Goal: Transaction & Acquisition: Book appointment/travel/reservation

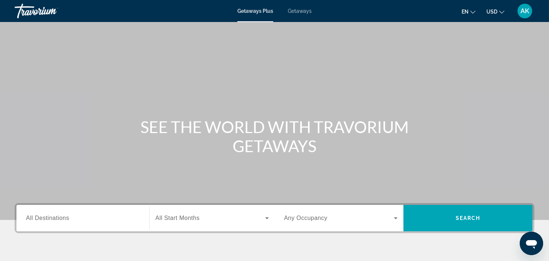
click at [297, 12] on span "Getaways" at bounding box center [300, 11] width 24 height 6
click at [67, 218] on span "All Destinations" at bounding box center [47, 217] width 43 height 6
click at [67, 218] on input "Destination All Destinations" at bounding box center [83, 218] width 114 height 9
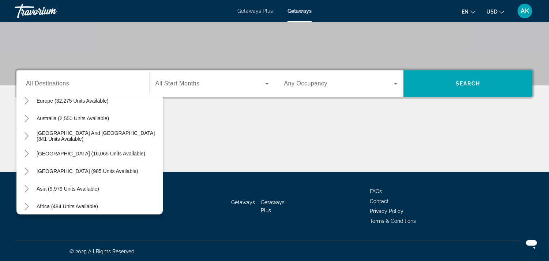
scroll to position [107, 0]
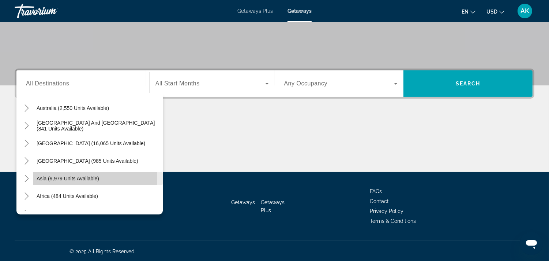
click at [93, 177] on span "Asia (9,979 units available)" at bounding box center [68, 178] width 63 height 6
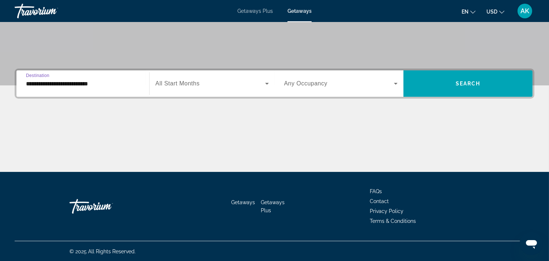
click at [64, 81] on input "**********" at bounding box center [83, 83] width 114 height 9
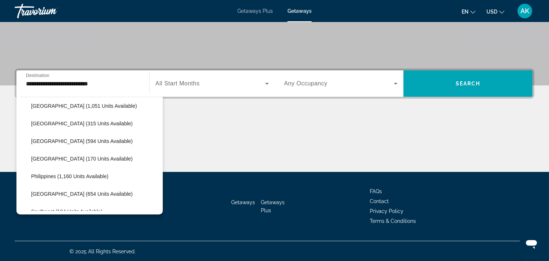
scroll to position [266, 0]
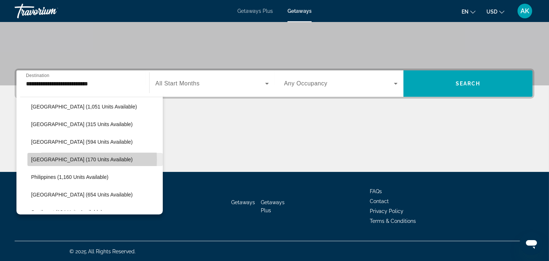
click at [52, 158] on span "Maldives (170 units available)" at bounding box center [82, 159] width 102 height 6
type input "**********"
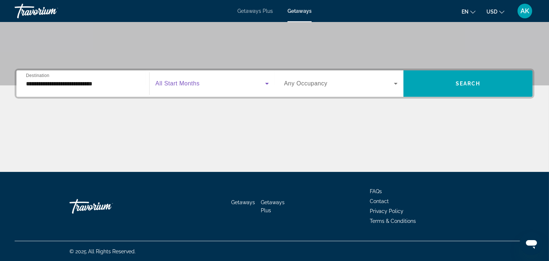
click at [216, 84] on span "Search widget" at bounding box center [211, 83] width 110 height 9
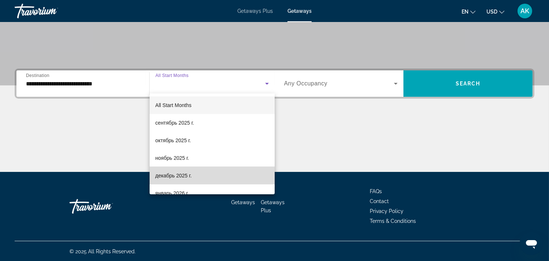
click at [216, 173] on mat-option "декабрь 2025 г." at bounding box center [212, 176] width 125 height 18
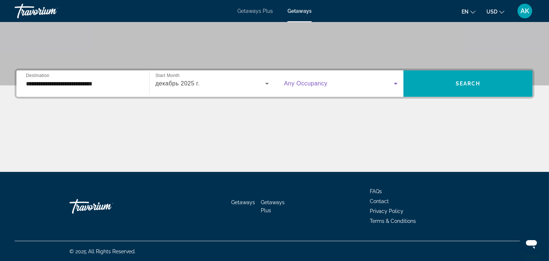
click at [397, 86] on icon "Search widget" at bounding box center [396, 83] width 9 height 9
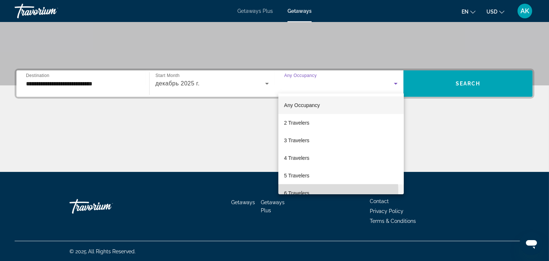
click at [305, 191] on span "6 Travelers" at bounding box center [296, 192] width 25 height 9
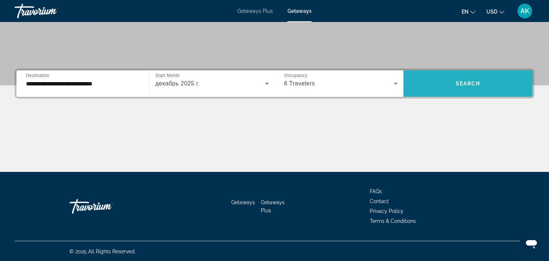
click at [445, 83] on span "Search widget" at bounding box center [468, 84] width 129 height 18
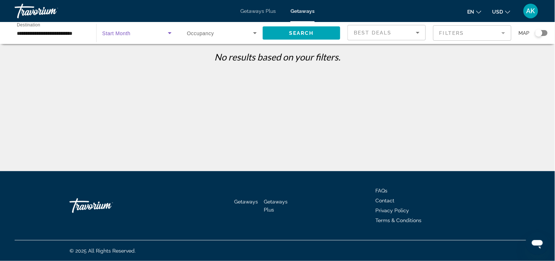
click at [137, 35] on span "Search widget" at bounding box center [135, 33] width 66 height 9
click at [254, 31] on div at bounding box center [277, 130] width 555 height 261
click at [254, 31] on icon "Search widget" at bounding box center [255, 33] width 9 height 9
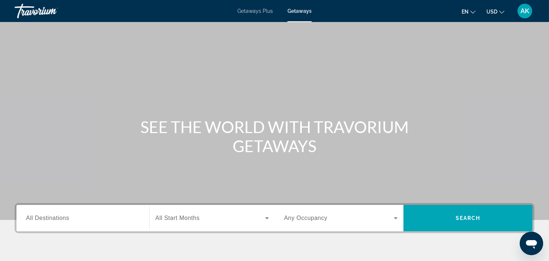
click at [85, 223] on div "Search widget" at bounding box center [83, 218] width 114 height 21
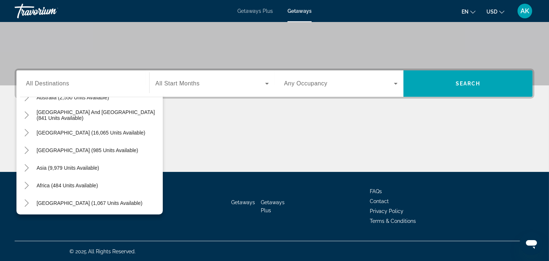
scroll to position [118, 0]
click at [262, 109] on div "Destination All Destinations All destinations United States (648,587 units avai…" at bounding box center [274, 119] width 549 height 103
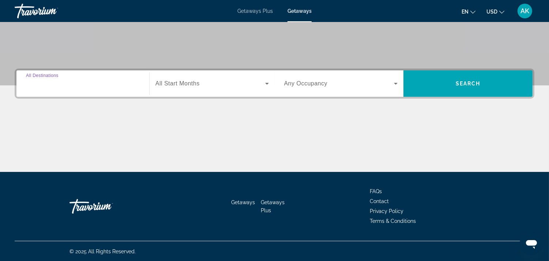
click at [76, 85] on input "Destination All Destinations" at bounding box center [83, 83] width 114 height 9
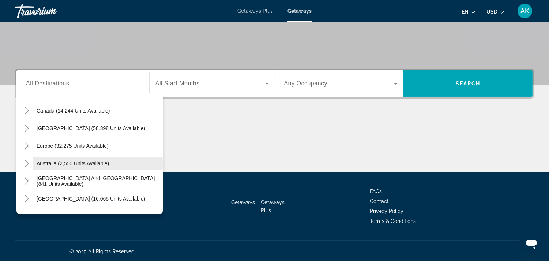
scroll to position [53, 0]
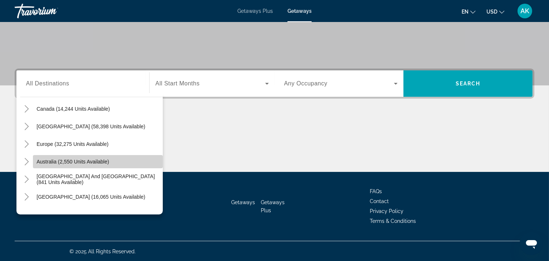
click at [155, 166] on span "Search widget" at bounding box center [98, 162] width 130 height 18
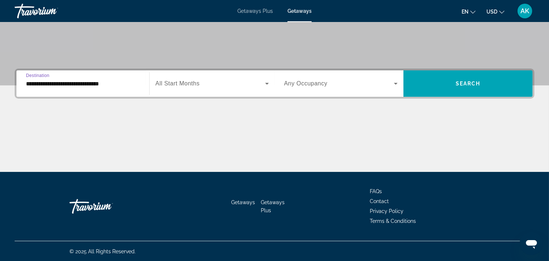
click at [123, 86] on input "**********" at bounding box center [83, 83] width 114 height 9
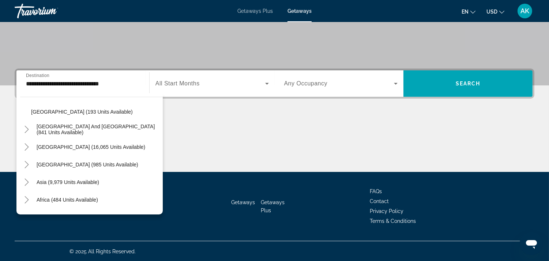
scroll to position [206, 0]
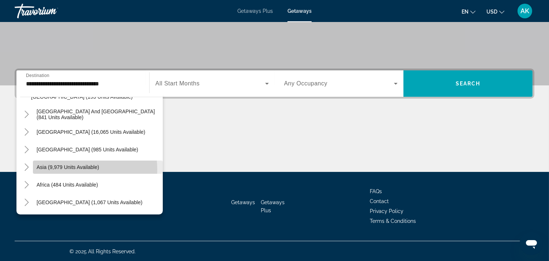
click at [71, 169] on span "Asia (9,979 units available)" at bounding box center [68, 167] width 63 height 6
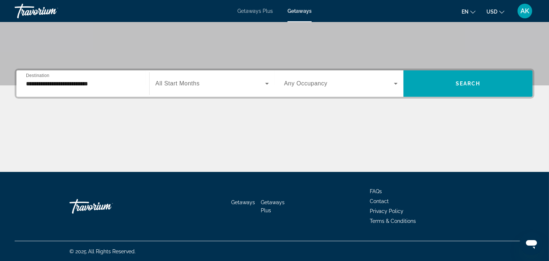
click at [196, 82] on span "All Start Months" at bounding box center [178, 83] width 44 height 6
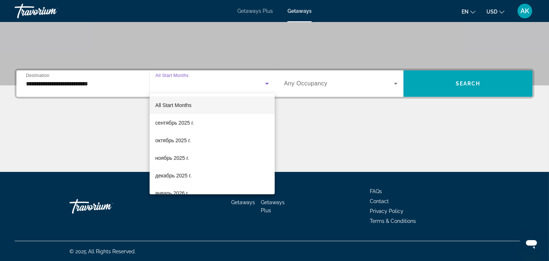
click at [78, 83] on div at bounding box center [274, 130] width 549 height 261
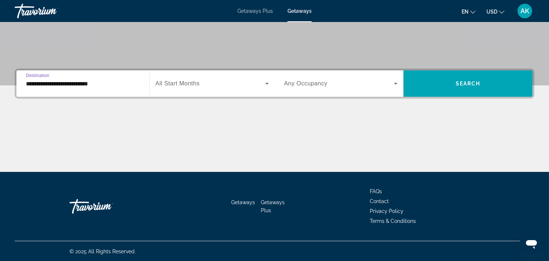
click at [78, 83] on input "**********" at bounding box center [83, 83] width 114 height 9
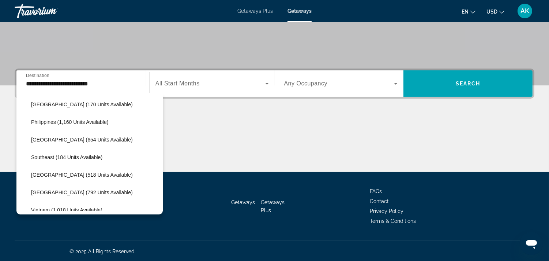
scroll to position [414, 0]
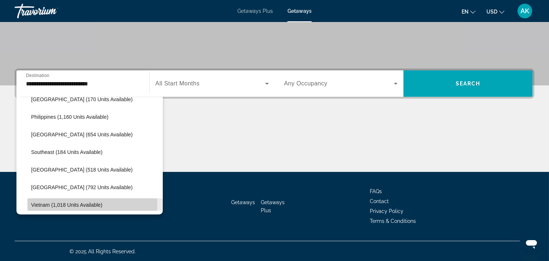
click at [82, 202] on span "Vietnam (1,018 units available)" at bounding box center [66, 205] width 71 height 6
type input "**********"
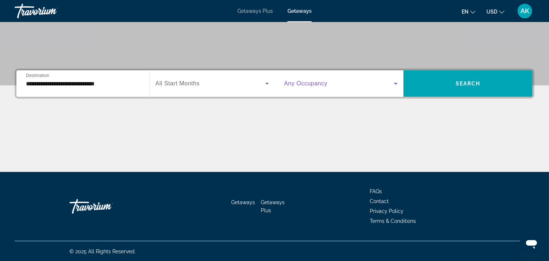
click at [346, 83] on span "Search widget" at bounding box center [339, 83] width 110 height 9
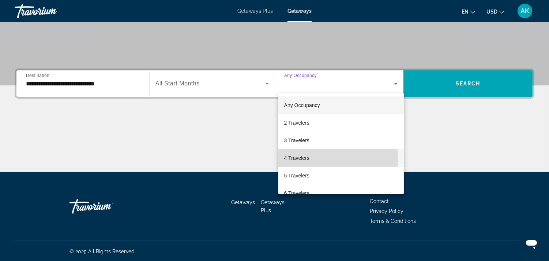
click at [302, 159] on span "4 Travelers" at bounding box center [296, 157] width 25 height 9
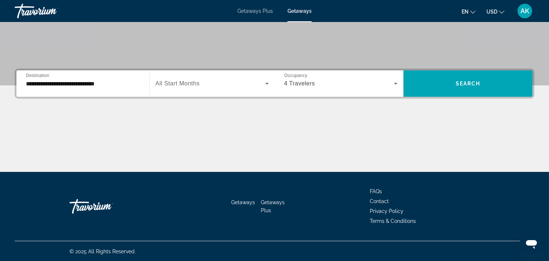
click at [188, 82] on span "All Start Months" at bounding box center [178, 83] width 44 height 6
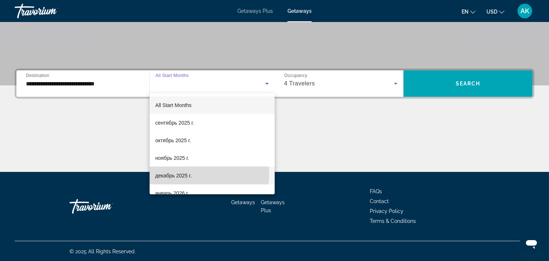
click at [174, 172] on span "декабрь 2025 г." at bounding box center [174, 175] width 36 height 9
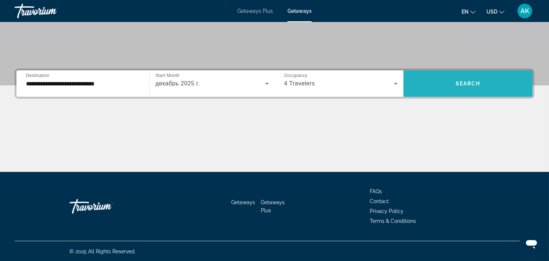
click at [495, 79] on span "Search widget" at bounding box center [468, 84] width 129 height 18
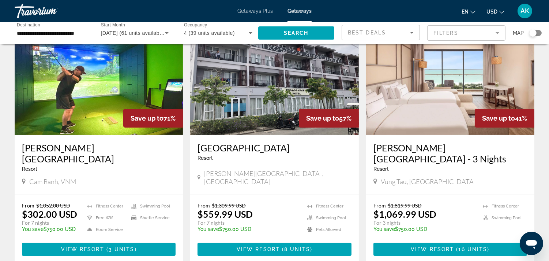
scroll to position [293, 0]
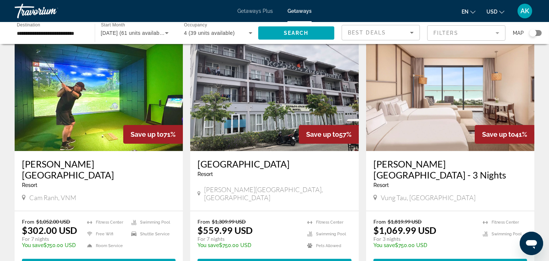
click at [74, 88] on img "Main content" at bounding box center [99, 92] width 168 height 117
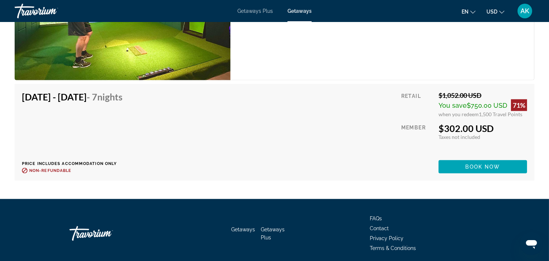
scroll to position [1339, 0]
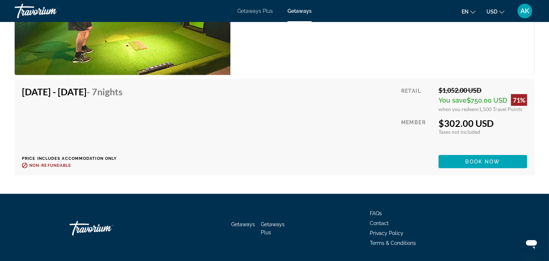
drag, startPoint x: 336, startPoint y: 112, endPoint x: 327, endPoint y: 131, distance: 20.3
click at [327, 131] on div "Dec 7, 2025 - Dec 14, 2025 - 7 Nights Price includes accommodation only Refunda…" at bounding box center [274, 127] width 505 height 82
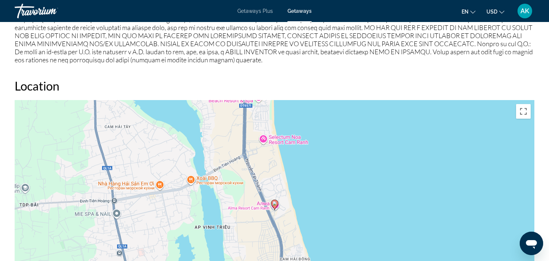
scroll to position [883, 0]
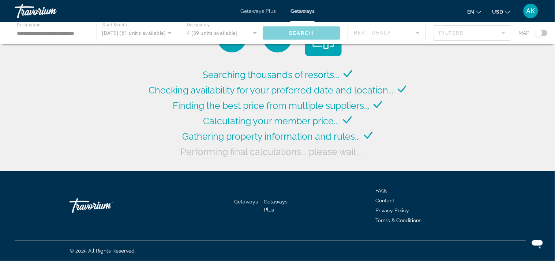
click at [166, 33] on div "Main content" at bounding box center [277, 33] width 555 height 22
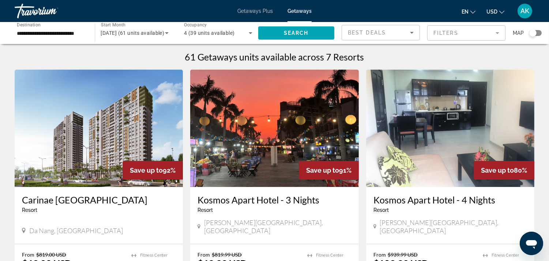
click at [131, 32] on span "December 2025 (61 units available)" at bounding box center [133, 33] width 64 height 6
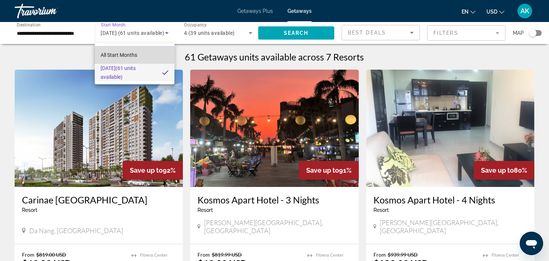
click at [132, 53] on span "All Start Months" at bounding box center [119, 55] width 37 height 6
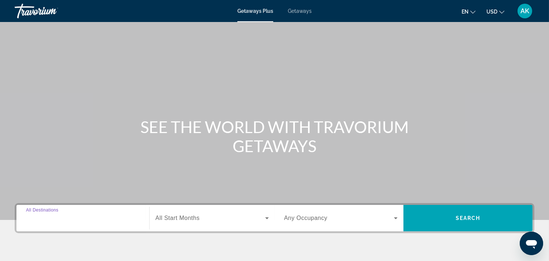
click at [72, 218] on input "Destination All Destinations" at bounding box center [83, 218] width 114 height 9
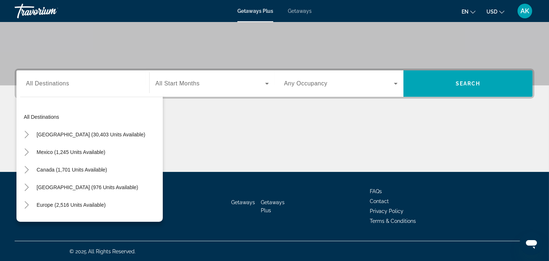
scroll to position [5, 0]
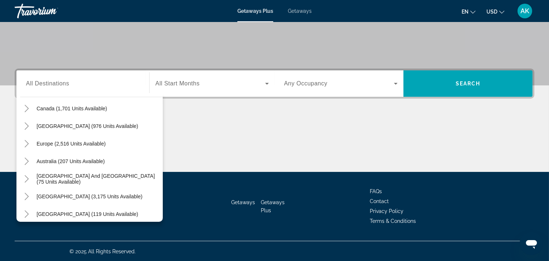
click at [149, 184] on mat-tree "All destinations United States (30,403 units available) Mexico (1,245 units ava…" at bounding box center [91, 161] width 143 height 228
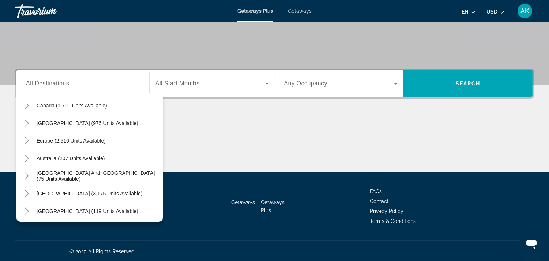
click at [149, 185] on div "[GEOGRAPHIC_DATA] (3,175 units available)" at bounding box center [91, 193] width 143 height 18
drag, startPoint x: 149, startPoint y: 185, endPoint x: 147, endPoint y: 190, distance: 5.2
click at [148, 189] on div "[GEOGRAPHIC_DATA] (3,175 units available)" at bounding box center [91, 193] width 143 height 18
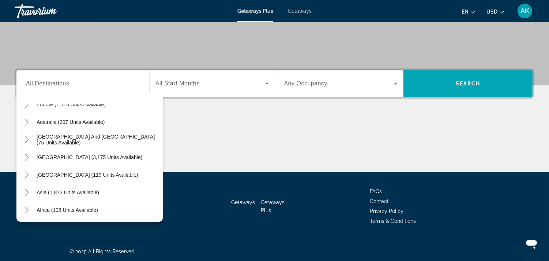
scroll to position [101, 0]
click at [69, 188] on span "Asia (1,873 units available)" at bounding box center [68, 191] width 63 height 6
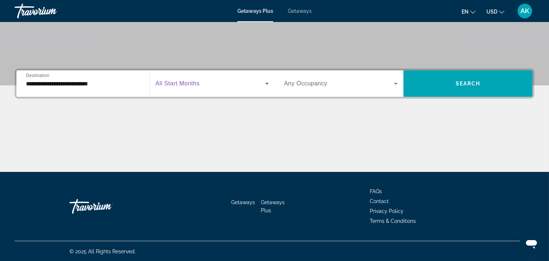
click at [268, 83] on icon "Search widget" at bounding box center [267, 83] width 9 height 9
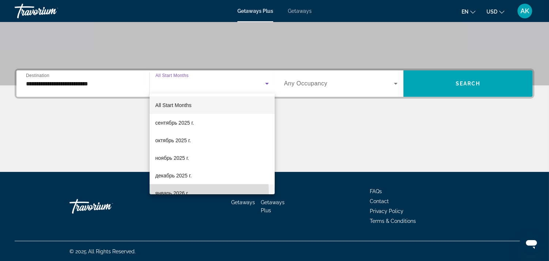
click at [181, 191] on span "январь 2026 г." at bounding box center [173, 192] width 34 height 9
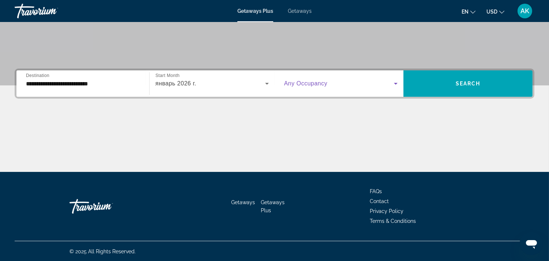
click at [395, 83] on icon "Search widget" at bounding box center [396, 84] width 4 height 2
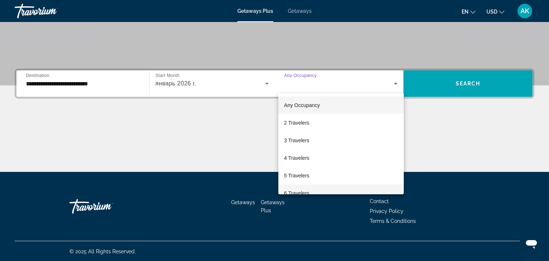
click at [309, 192] on span "6 Travelers" at bounding box center [296, 192] width 25 height 9
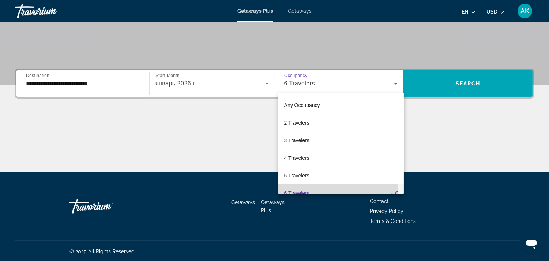
scroll to position [0, 0]
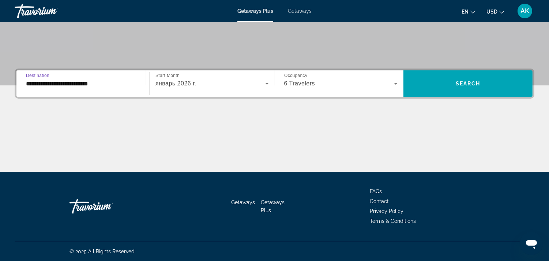
click at [42, 84] on input "**********" at bounding box center [83, 83] width 114 height 9
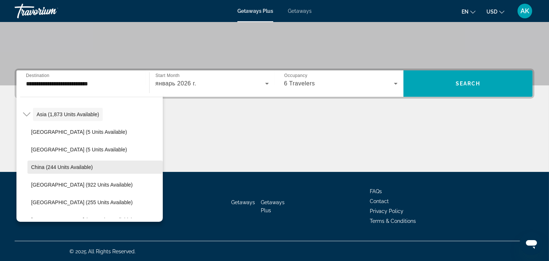
scroll to position [180, 0]
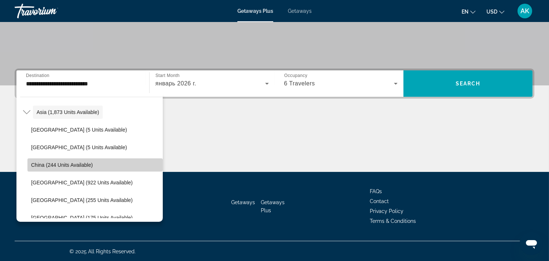
click at [156, 172] on span "Search widget" at bounding box center [94, 165] width 135 height 18
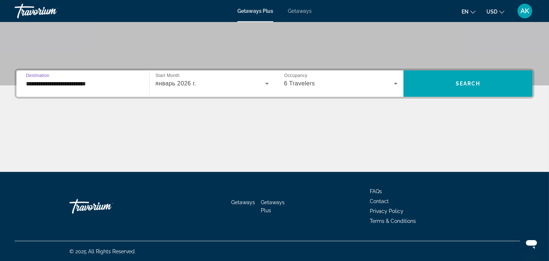
click at [61, 81] on input "**********" at bounding box center [83, 83] width 114 height 9
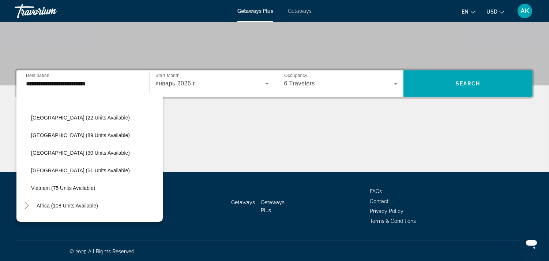
scroll to position [302, 0]
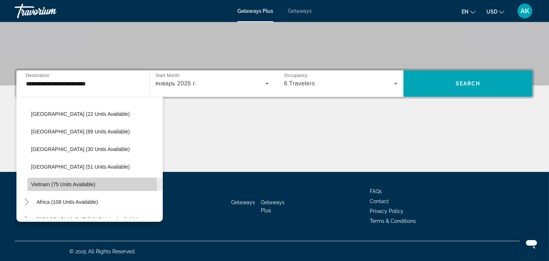
click at [62, 182] on span "Vietnam (75 units available)" at bounding box center [63, 184] width 64 height 6
type input "**********"
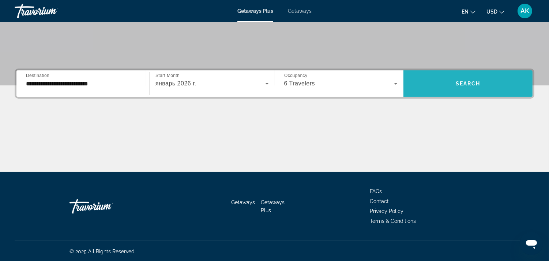
click at [463, 82] on span "Search" at bounding box center [468, 84] width 25 height 6
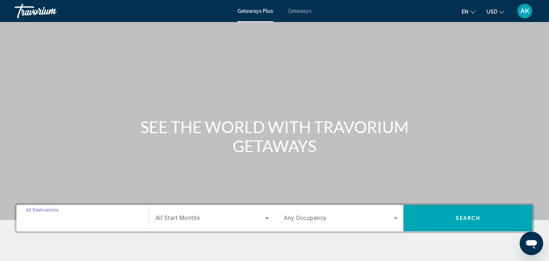
click at [86, 220] on input "Destination All Destinations" at bounding box center [83, 218] width 114 height 9
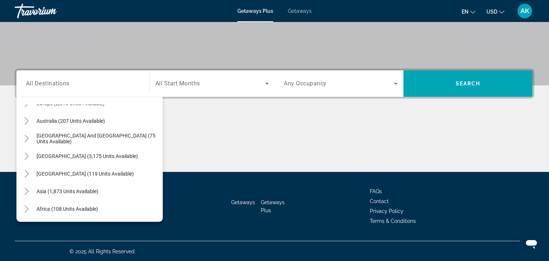
scroll to position [104, 0]
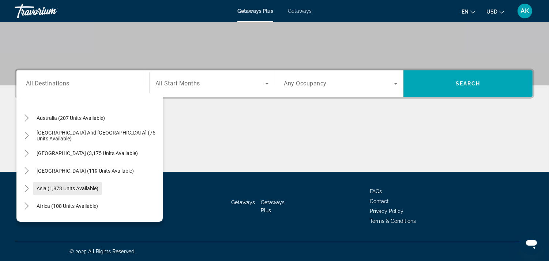
click at [74, 187] on span "Asia (1,873 units available)" at bounding box center [68, 188] width 62 height 6
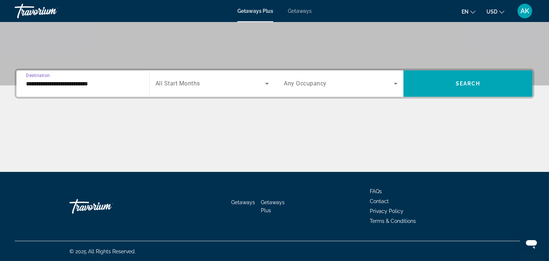
click at [92, 83] on input "**********" at bounding box center [83, 83] width 114 height 9
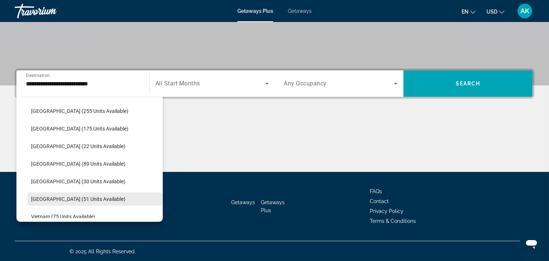
scroll to position [272, 0]
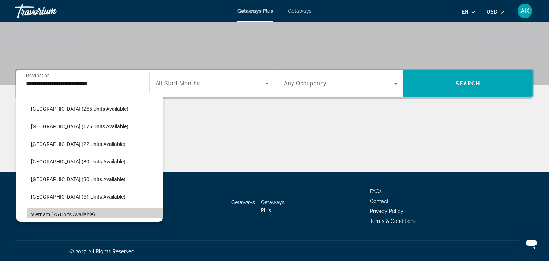
click at [99, 213] on span "Search widget" at bounding box center [94, 214] width 135 height 18
type input "**********"
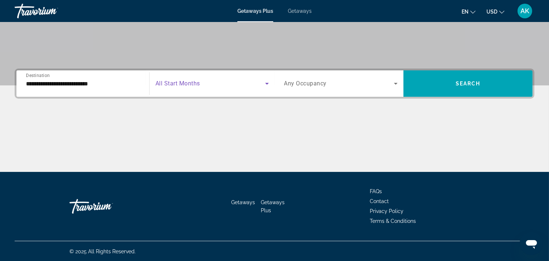
click at [249, 79] on span "Search widget" at bounding box center [211, 83] width 110 height 9
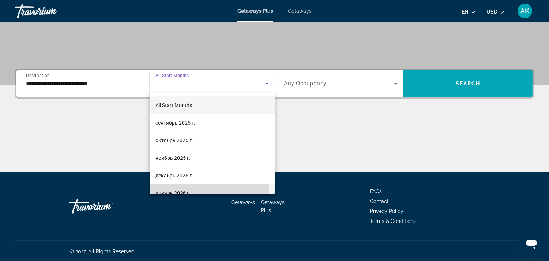
click at [188, 191] on span "январь 2026 г." at bounding box center [173, 192] width 35 height 9
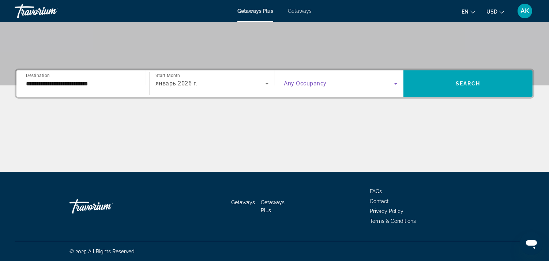
click at [394, 83] on icon "Search widget" at bounding box center [396, 83] width 9 height 9
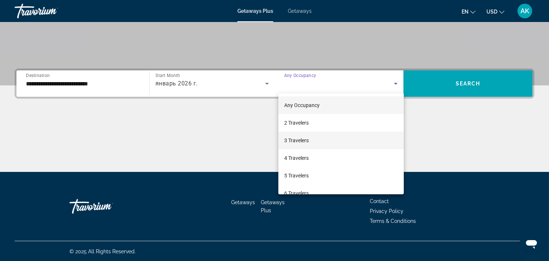
click at [314, 138] on mat-option "3 Travelers" at bounding box center [342, 140] width 126 height 18
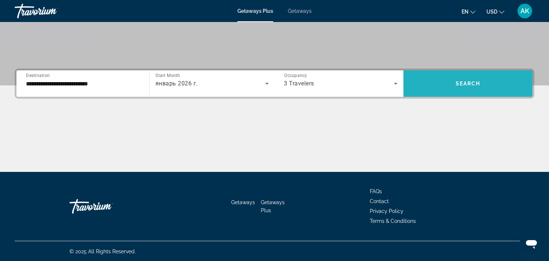
click at [494, 85] on span "Search widget" at bounding box center [468, 84] width 129 height 18
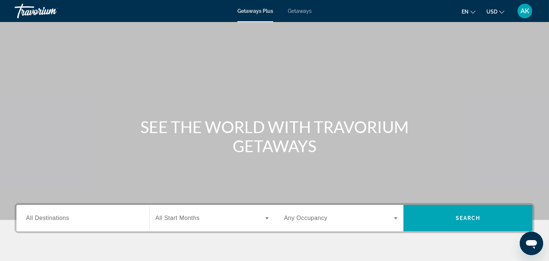
click at [55, 224] on div "Search widget" at bounding box center [83, 218] width 114 height 21
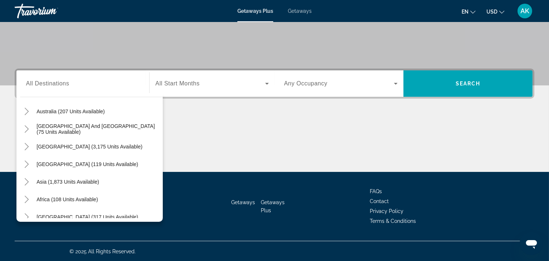
scroll to position [113, 0]
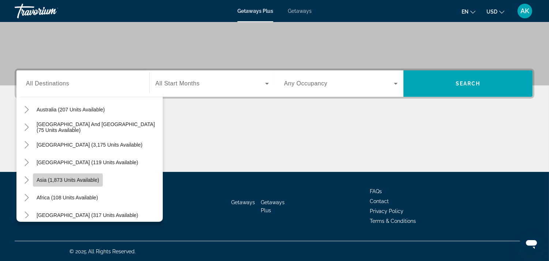
click at [53, 178] on span "Asia (1,873 units available)" at bounding box center [68, 180] width 63 height 6
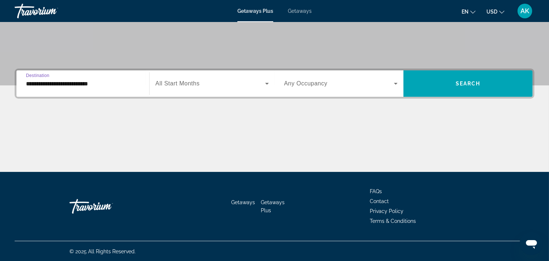
click at [96, 85] on input "**********" at bounding box center [83, 83] width 114 height 9
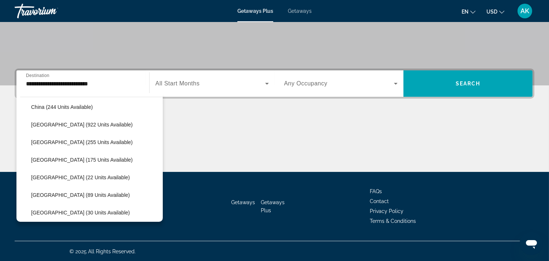
scroll to position [242, 0]
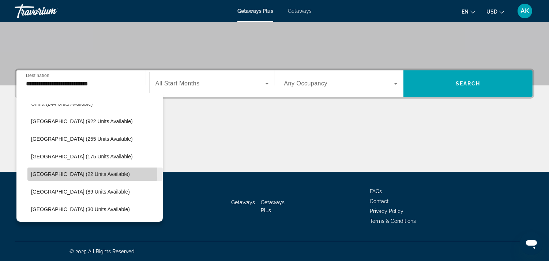
click at [74, 171] on span "Maldives (22 units available)" at bounding box center [80, 174] width 99 height 6
type input "**********"
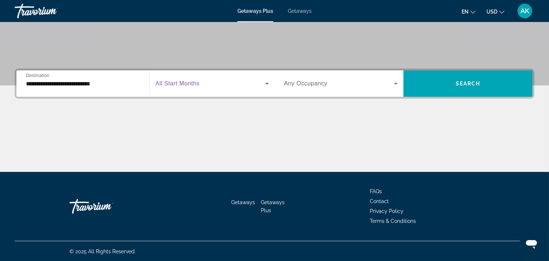
click at [214, 86] on span "Search widget" at bounding box center [211, 83] width 110 height 9
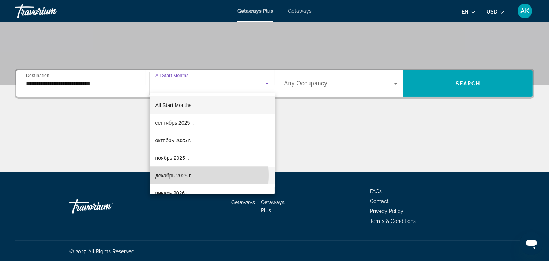
click at [187, 175] on span "декабрь 2025 г." at bounding box center [174, 175] width 36 height 9
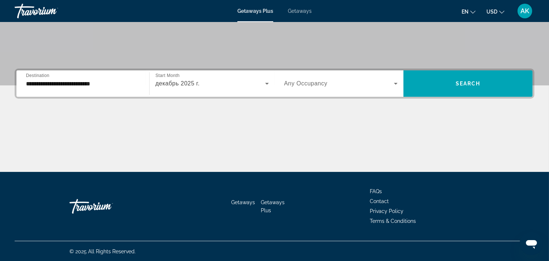
click at [342, 88] on div "Search widget" at bounding box center [341, 83] width 114 height 20
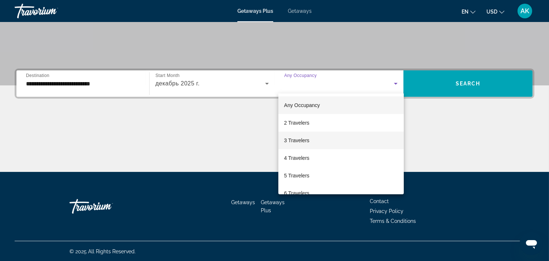
click at [312, 138] on mat-option "3 Travelers" at bounding box center [342, 140] width 126 height 18
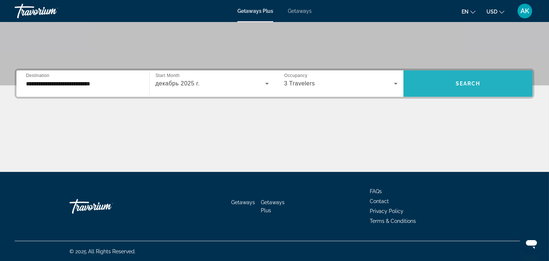
click at [470, 89] on span "Search widget" at bounding box center [468, 84] width 129 height 18
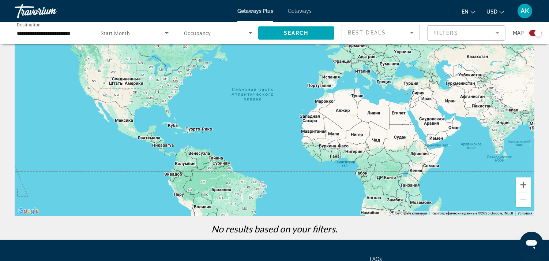
scroll to position [56, 0]
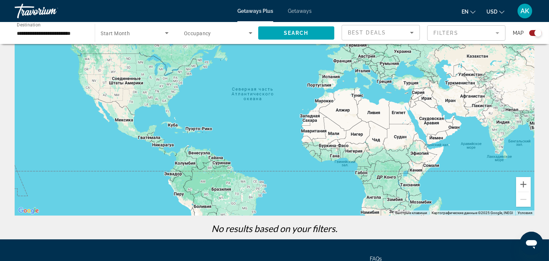
click at [538, 97] on div "← Переместить влево → Переместить вправо ↑ Переместить вверх ↓ Переместить вниз…" at bounding box center [274, 117] width 549 height 243
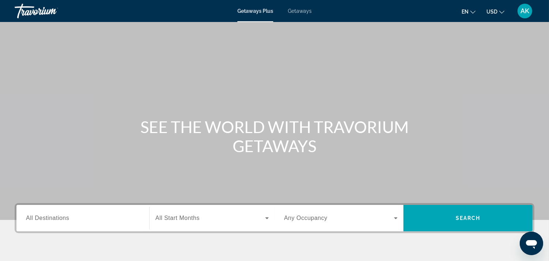
click at [299, 10] on span "Getaways" at bounding box center [300, 11] width 24 height 6
click at [57, 214] on span "All Destinations" at bounding box center [47, 217] width 43 height 6
click at [57, 214] on input "Destination All Destinations" at bounding box center [83, 218] width 114 height 9
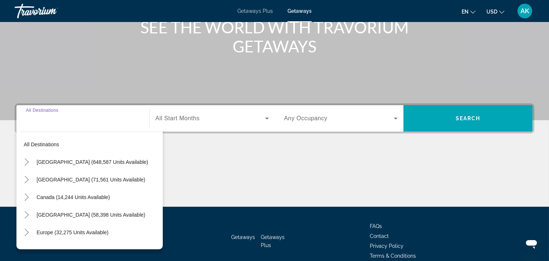
scroll to position [134, 0]
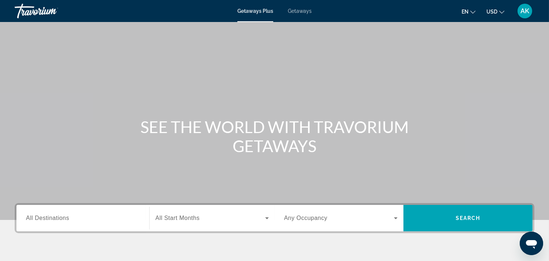
click at [38, 218] on span "All Destinations" at bounding box center [47, 217] width 43 height 6
click at [38, 218] on input "Destination All Destinations" at bounding box center [83, 218] width 114 height 9
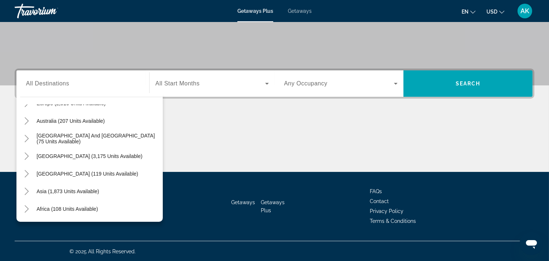
scroll to position [118, 0]
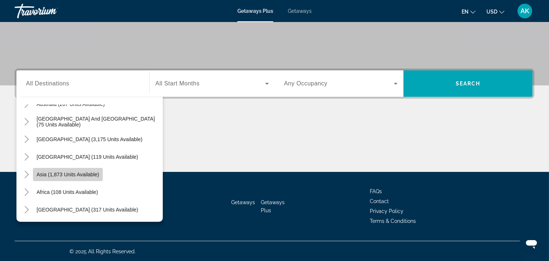
click at [90, 174] on span "Asia (1,873 units available)" at bounding box center [68, 174] width 63 height 6
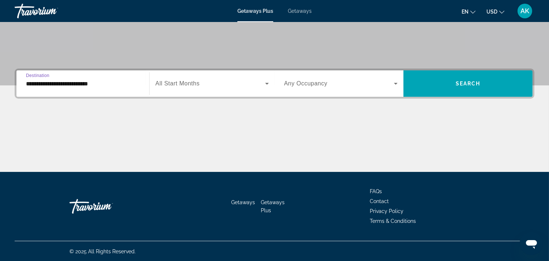
click at [90, 85] on input "**********" at bounding box center [83, 83] width 114 height 9
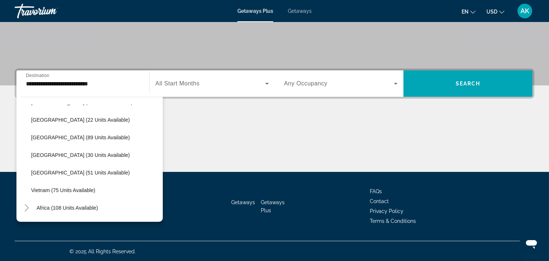
scroll to position [298, 0]
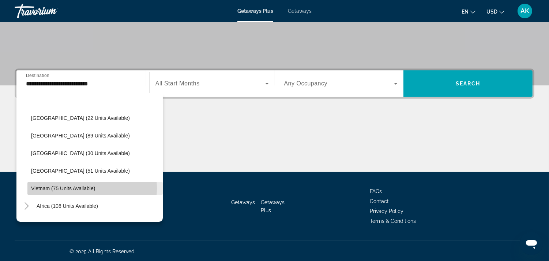
click at [86, 187] on span "Vietnam (75 units available)" at bounding box center [63, 188] width 64 height 6
type input "**********"
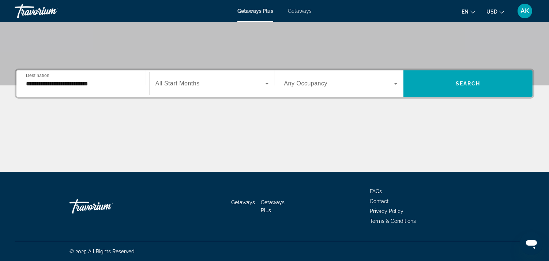
click at [231, 88] on div "Search widget" at bounding box center [212, 83] width 113 height 20
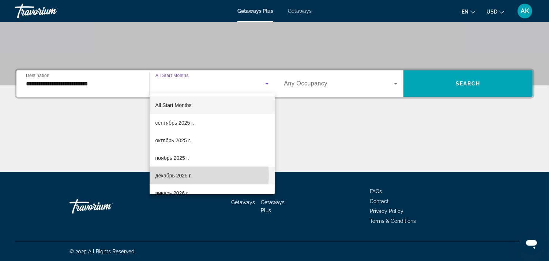
click at [193, 175] on mat-option "декабрь 2025 г." at bounding box center [212, 176] width 125 height 18
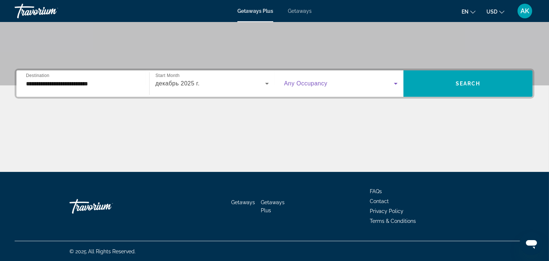
click at [319, 87] on span "Search widget" at bounding box center [339, 83] width 110 height 9
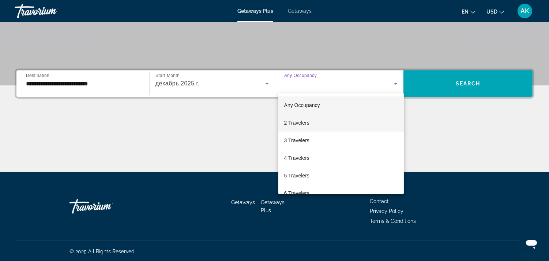
click at [322, 122] on mat-option "2 Travelers" at bounding box center [342, 123] width 126 height 18
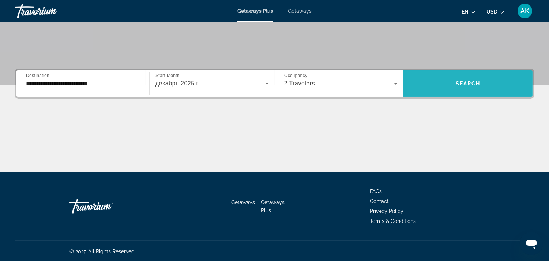
click at [425, 87] on span "Search widget" at bounding box center [468, 84] width 129 height 18
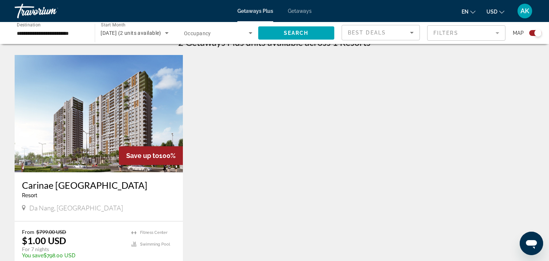
scroll to position [242, 0]
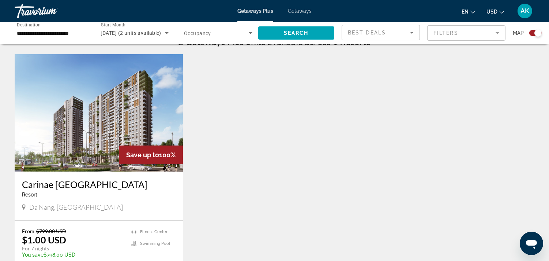
click at [123, 108] on img "Main content" at bounding box center [99, 112] width 168 height 117
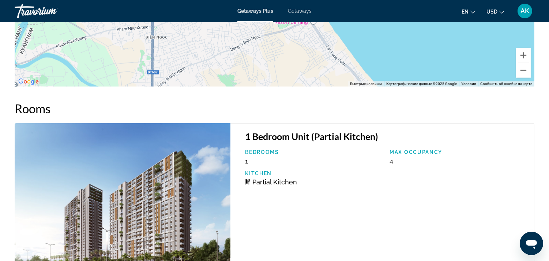
scroll to position [1011, 0]
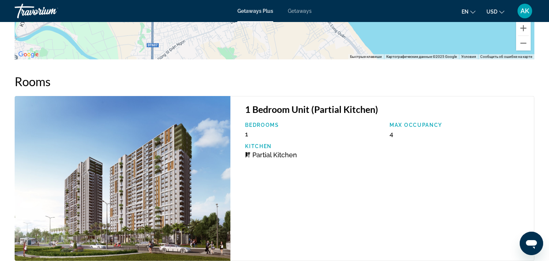
click at [346, 197] on div "1 Bedroom Unit (Partial Kitchen) Bedrooms 1 Max Occupancy 4 Kitchen Partial Kit…" at bounding box center [383, 178] width 304 height 165
drag, startPoint x: 346, startPoint y: 197, endPoint x: 555, endPoint y: 183, distance: 209.1
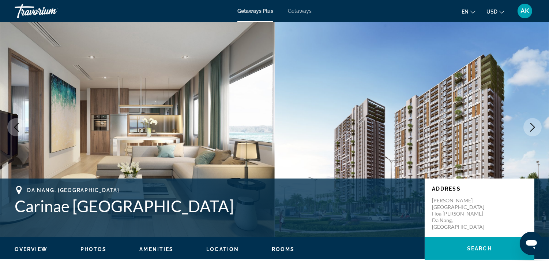
scroll to position [0, 0]
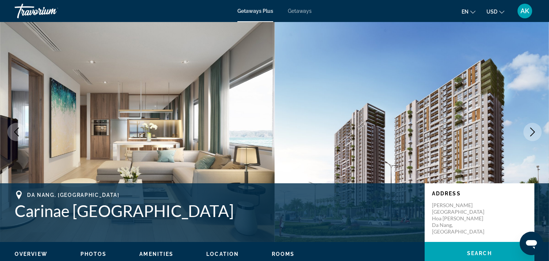
click at [309, 11] on span "Getaways" at bounding box center [300, 11] width 24 height 6
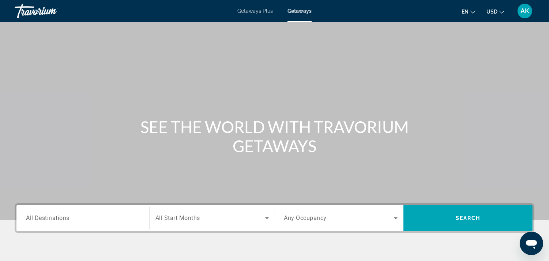
click at [46, 217] on span "All Destinations" at bounding box center [48, 217] width 44 height 7
click at [46, 217] on input "Destination All Destinations" at bounding box center [83, 218] width 114 height 9
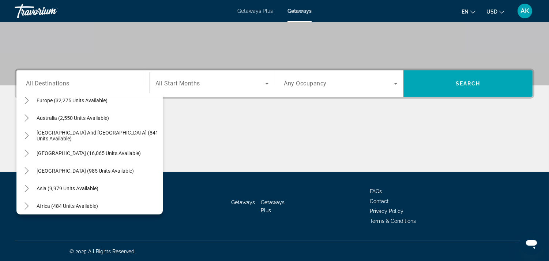
scroll to position [97, 0]
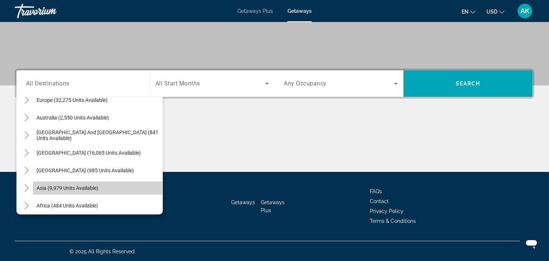
click at [97, 187] on span "Asia (9,979 units available)" at bounding box center [68, 188] width 62 height 6
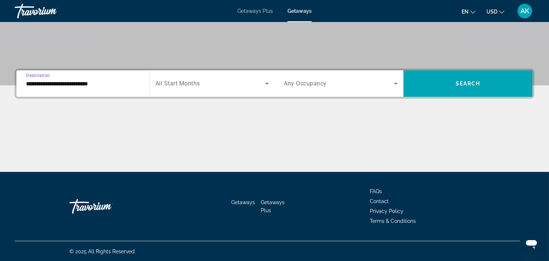
click at [104, 83] on input "**********" at bounding box center [83, 83] width 114 height 9
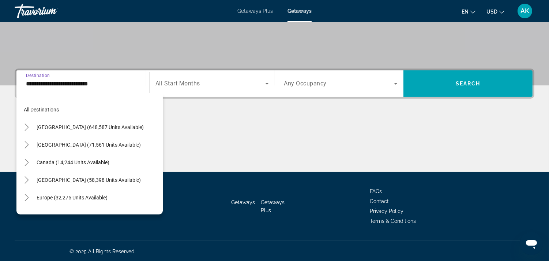
scroll to position [131, 0]
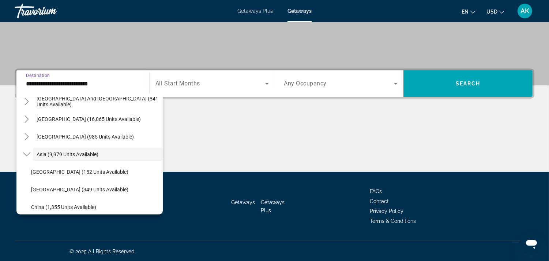
click at [104, 83] on input "**********" at bounding box center [83, 83] width 114 height 9
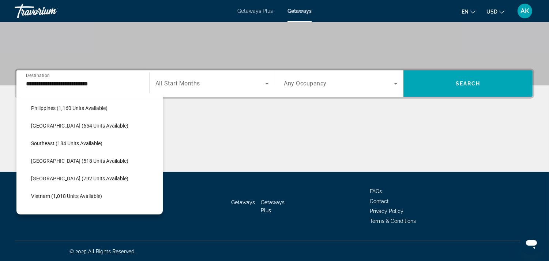
scroll to position [343, 0]
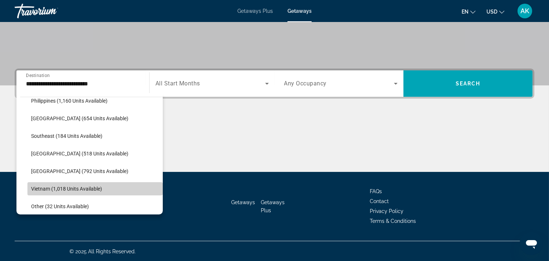
click at [97, 187] on span "Vietnam (1,018 units available)" at bounding box center [66, 189] width 71 height 6
type input "**********"
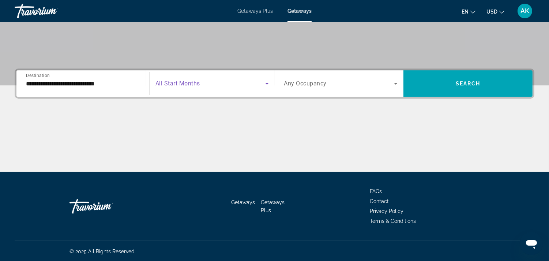
click at [235, 81] on span "Search widget" at bounding box center [211, 83] width 110 height 9
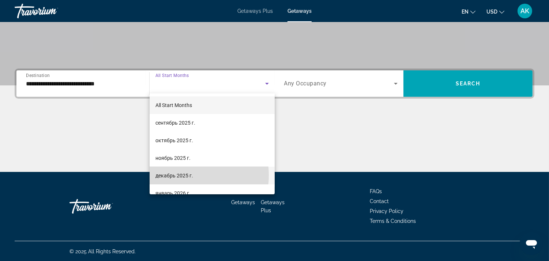
click at [187, 175] on span "декабрь 2025 г." at bounding box center [175, 175] width 38 height 9
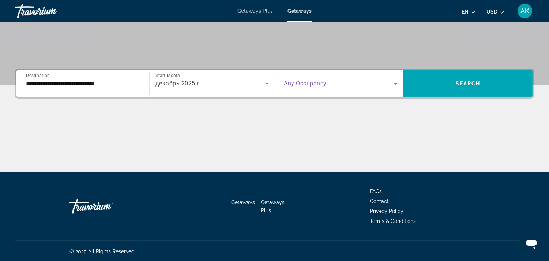
click at [369, 86] on span "Search widget" at bounding box center [339, 83] width 110 height 9
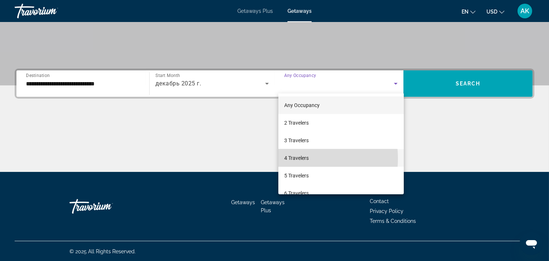
click at [296, 158] on span "4 Travelers" at bounding box center [296, 157] width 25 height 9
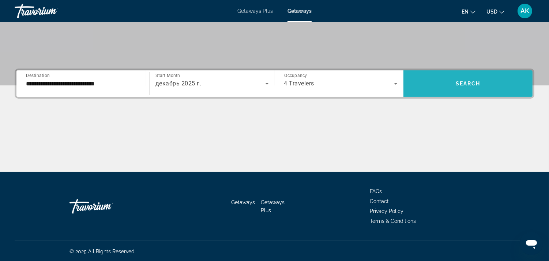
click at [457, 83] on span "Search" at bounding box center [468, 84] width 25 height 6
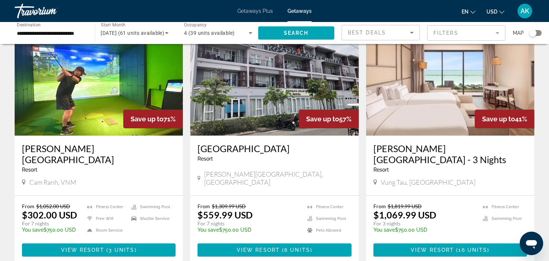
scroll to position [304, 0]
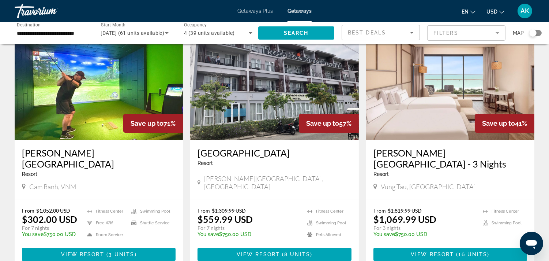
click at [83, 67] on img "Main content" at bounding box center [99, 81] width 168 height 117
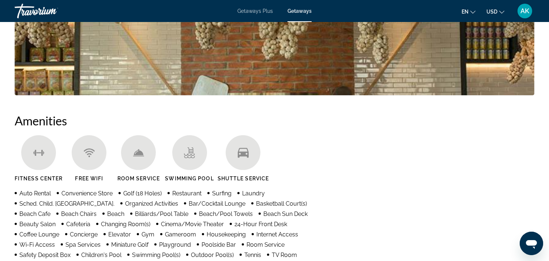
scroll to position [459, 0]
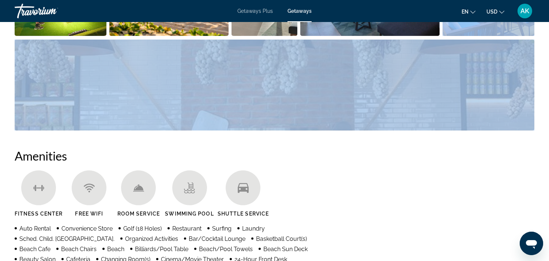
drag, startPoint x: 536, startPoint y: 105, endPoint x: 531, endPoint y: 19, distance: 86.1
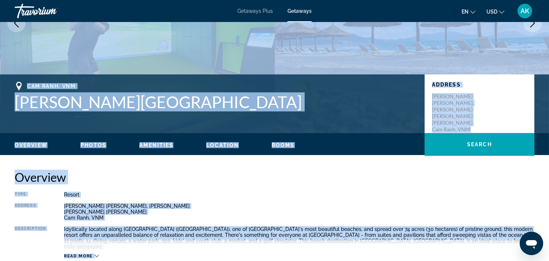
scroll to position [0, 0]
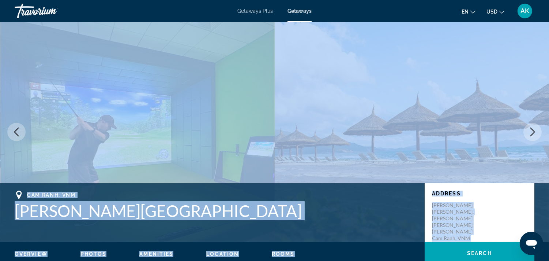
click at [509, 60] on img "Main content" at bounding box center [412, 132] width 275 height 220
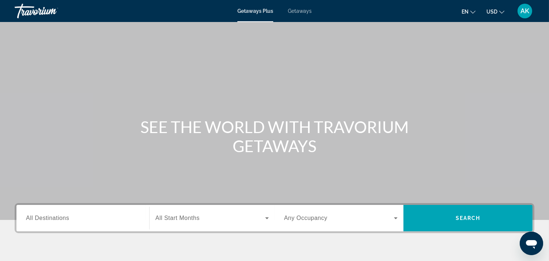
click at [295, 12] on span "Getaways" at bounding box center [300, 11] width 24 height 6
click at [57, 220] on span "All Destinations" at bounding box center [47, 217] width 43 height 6
click at [57, 220] on input "Destination All Destinations" at bounding box center [83, 218] width 114 height 9
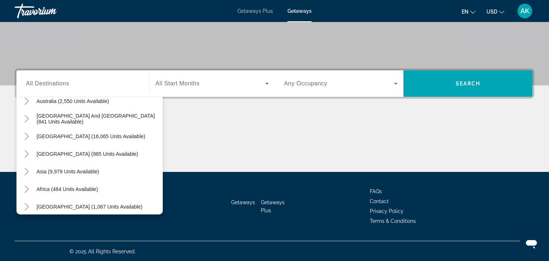
scroll to position [118, 0]
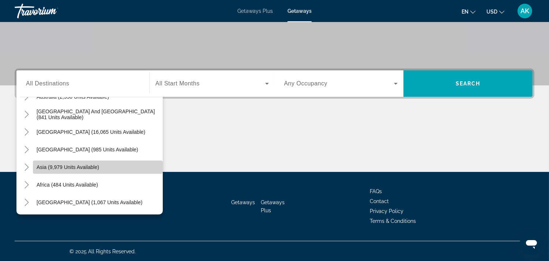
click at [101, 164] on span "Search widget" at bounding box center [98, 167] width 130 height 18
type input "**********"
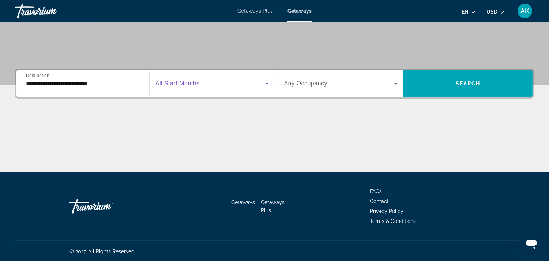
click at [203, 82] on span "Search widget" at bounding box center [211, 83] width 110 height 9
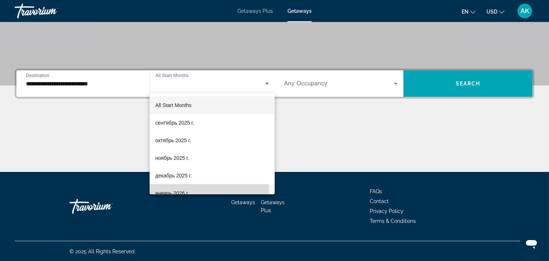
click at [184, 190] on span "январь 2026 г." at bounding box center [173, 192] width 34 height 9
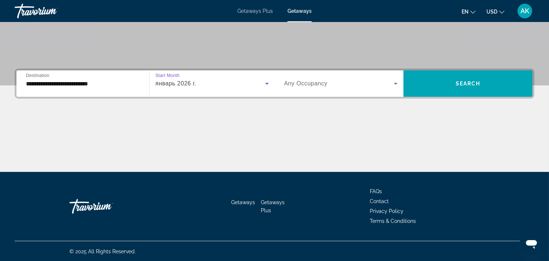
click at [370, 77] on div "Search widget" at bounding box center [341, 83] width 114 height 20
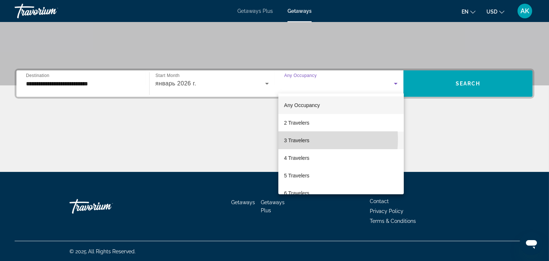
click at [302, 139] on span "3 Travelers" at bounding box center [296, 140] width 25 height 9
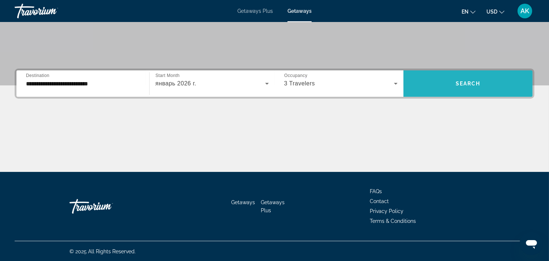
click at [454, 83] on span "Search widget" at bounding box center [468, 84] width 129 height 18
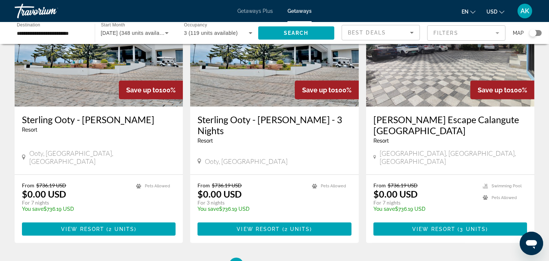
scroll to position [862, 0]
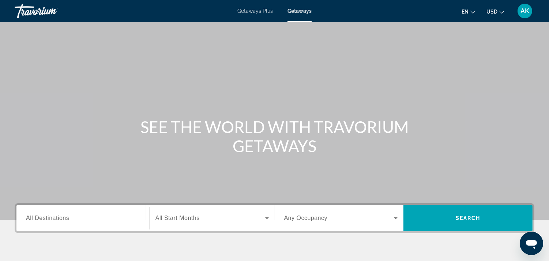
click at [78, 214] on input "Destination All Destinations" at bounding box center [83, 218] width 114 height 9
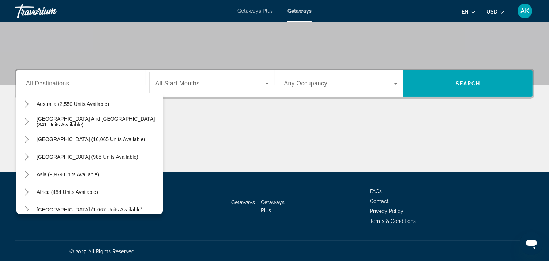
scroll to position [113, 0]
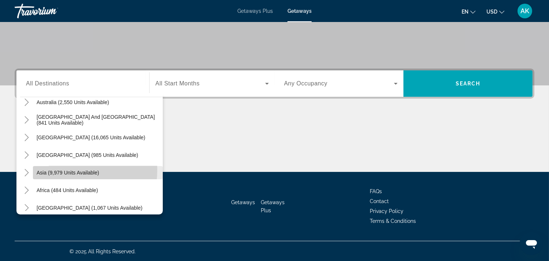
click at [56, 169] on span "Asia (9,979 units available)" at bounding box center [68, 172] width 63 height 6
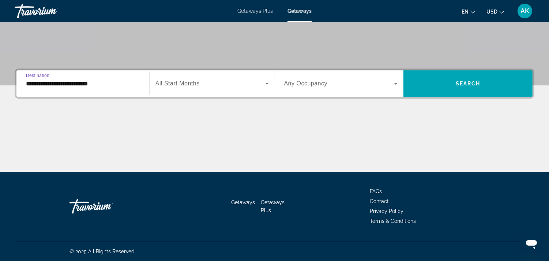
click at [107, 85] on input "**********" at bounding box center [83, 83] width 114 height 9
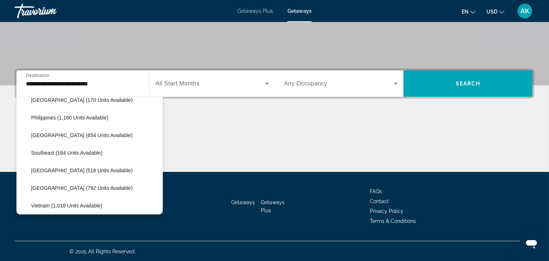
scroll to position [330, 0]
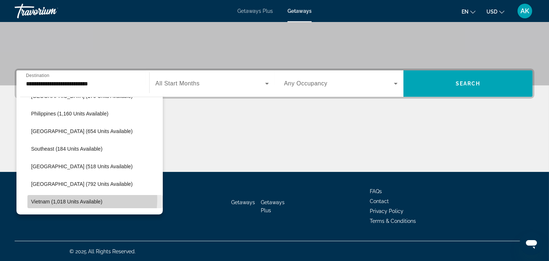
click at [67, 198] on span "Vietnam (1,018 units available)" at bounding box center [66, 201] width 71 height 6
type input "**********"
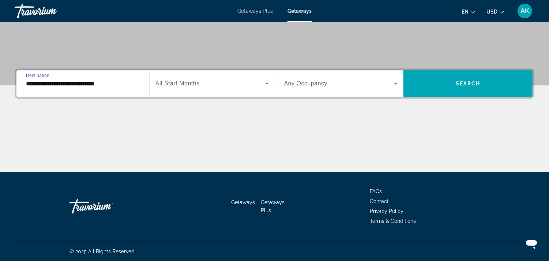
click at [242, 85] on span "Search widget" at bounding box center [211, 83] width 110 height 9
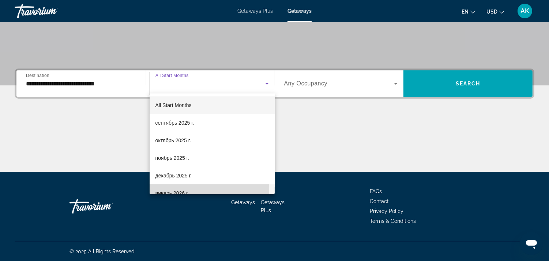
click at [198, 190] on mat-option "январь 2026 г." at bounding box center [212, 193] width 125 height 18
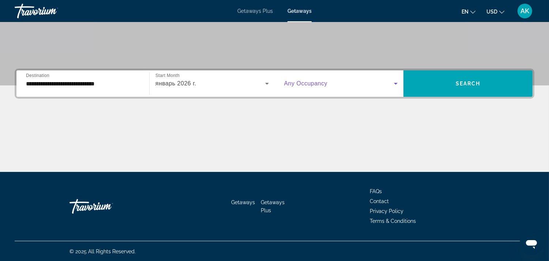
click at [362, 85] on span "Search widget" at bounding box center [339, 83] width 110 height 9
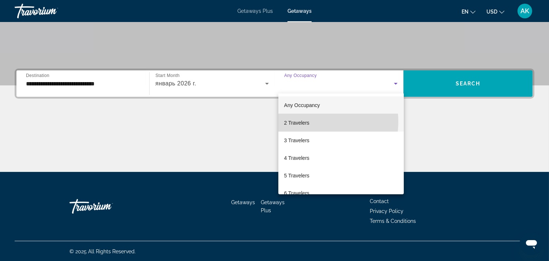
click at [309, 121] on span "2 Travelers" at bounding box center [296, 122] width 25 height 9
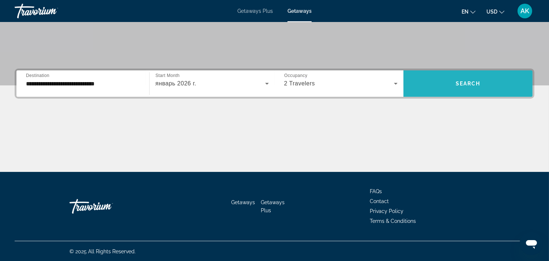
click at [465, 87] on span "Search widget" at bounding box center [468, 84] width 129 height 18
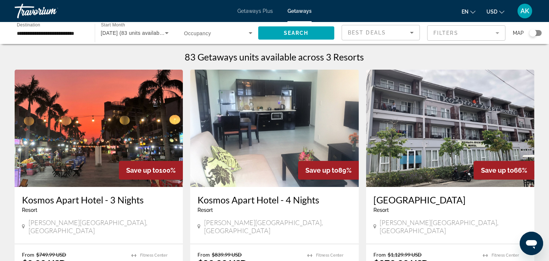
click at [142, 131] on img "Main content" at bounding box center [99, 128] width 168 height 117
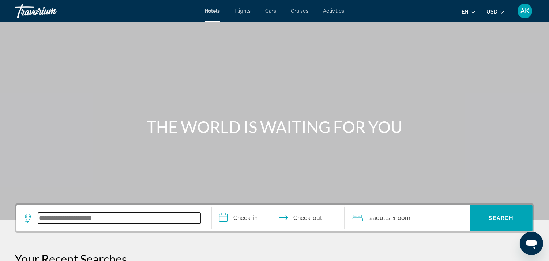
click at [76, 216] on input "Search widget" at bounding box center [119, 217] width 162 height 11
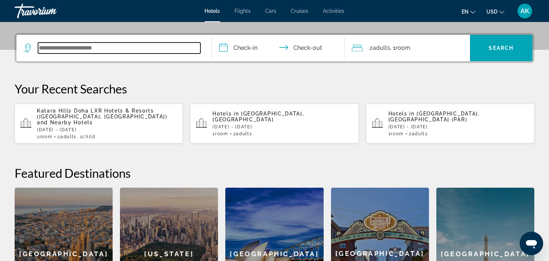
scroll to position [179, 0]
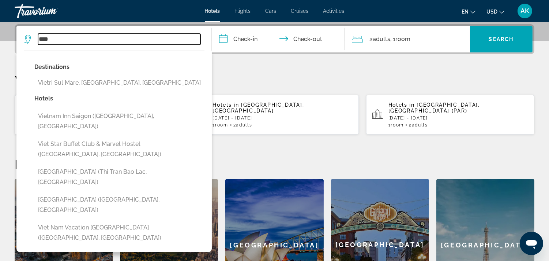
click at [114, 37] on input "****" at bounding box center [119, 39] width 162 height 11
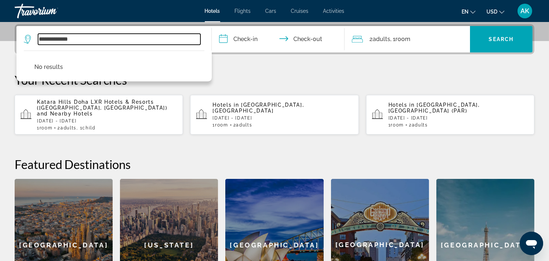
click at [98, 39] on input "**********" at bounding box center [119, 39] width 162 height 11
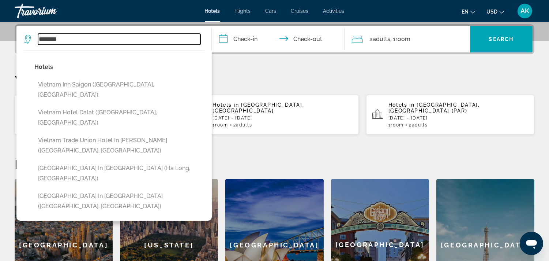
type input "*******"
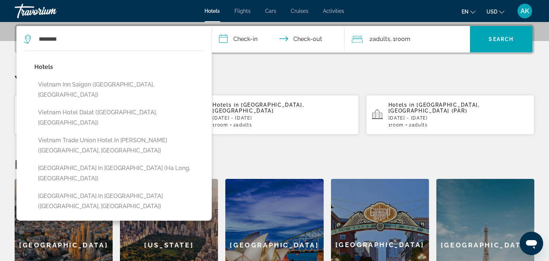
click at [253, 39] on input "**********" at bounding box center [280, 40] width 136 height 29
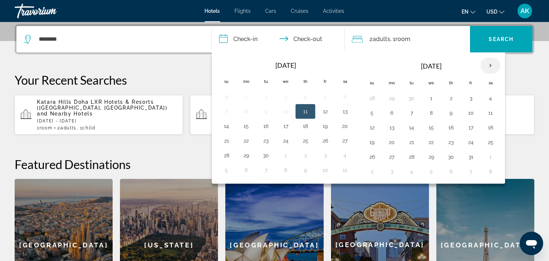
click at [492, 66] on th "Next month" at bounding box center [491, 65] width 20 height 16
click at [453, 142] on button "25" at bounding box center [451, 142] width 12 height 10
click at [491, 64] on th "Next month" at bounding box center [491, 65] width 20 height 16
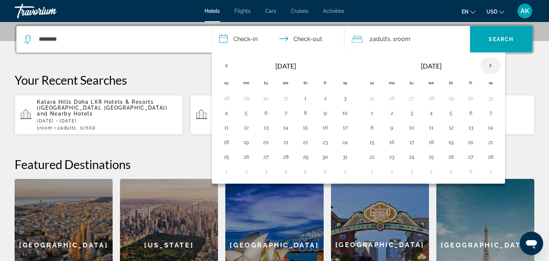
click at [491, 64] on th "Next month" at bounding box center [491, 65] width 20 height 16
click at [225, 64] on th "Previous month" at bounding box center [227, 65] width 20 height 16
click at [343, 98] on button "3" at bounding box center [345, 98] width 12 height 10
type input "**********"
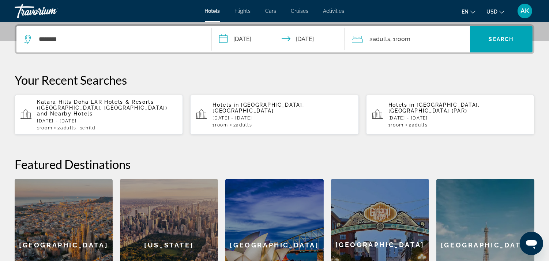
click at [394, 40] on span ", 1 Room rooms" at bounding box center [401, 39] width 20 height 10
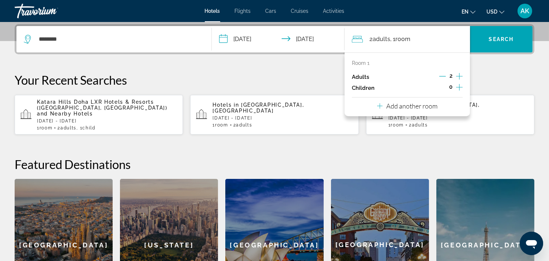
click at [458, 76] on icon "Increment adults" at bounding box center [459, 76] width 7 height 9
click at [456, 87] on icon "Increment children" at bounding box center [459, 87] width 7 height 9
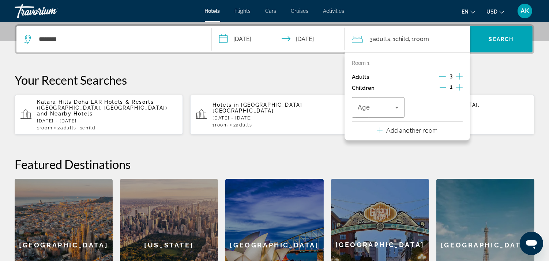
click at [459, 75] on icon "Increment adults" at bounding box center [459, 76] width 7 height 9
click at [396, 108] on icon "Travelers: 5 adults, 1 child" at bounding box center [397, 107] width 9 height 9
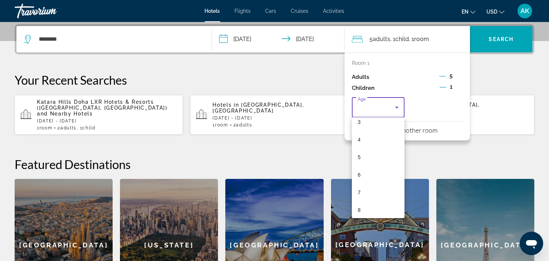
scroll to position [65, 0]
click at [363, 203] on mat-option "8" at bounding box center [378, 205] width 53 height 18
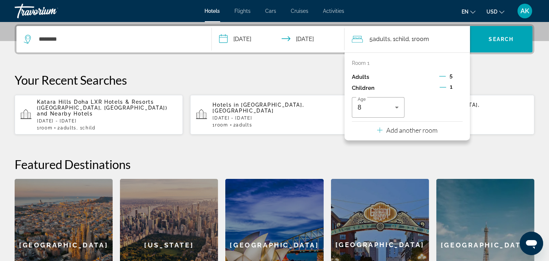
click at [429, 129] on p "Add another room" at bounding box center [411, 130] width 51 height 8
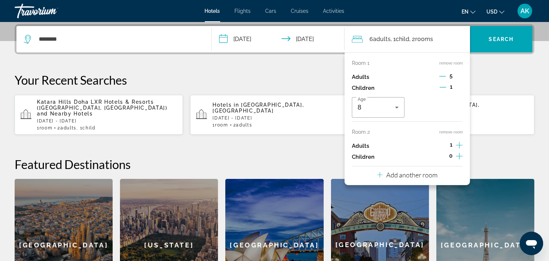
click at [452, 76] on span "5" at bounding box center [451, 76] width 3 height 6
click at [441, 76] on icon "Decrement adults" at bounding box center [443, 76] width 7 height 7
click at [459, 144] on icon "Increment adults" at bounding box center [459, 145] width 7 height 9
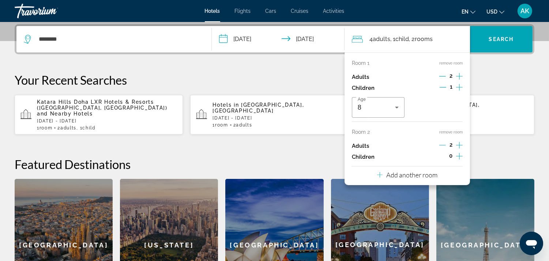
click at [459, 144] on icon "Increment adults" at bounding box center [459, 145] width 7 height 9
click at [498, 78] on p "Your Recent Searches" at bounding box center [275, 79] width 520 height 15
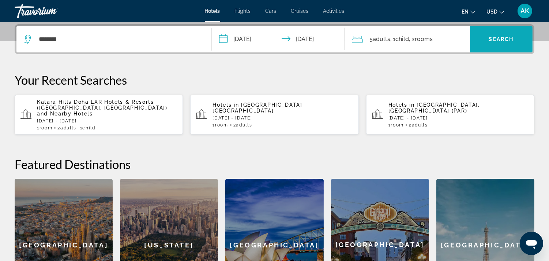
click at [502, 38] on span "Search" at bounding box center [501, 39] width 25 height 6
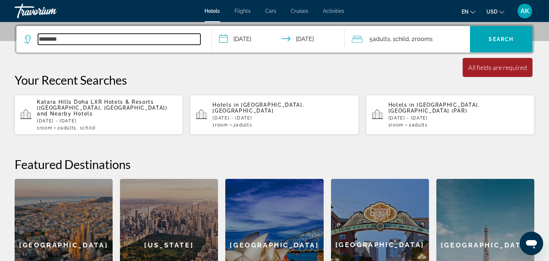
click at [63, 38] on input "*******" at bounding box center [119, 39] width 162 height 11
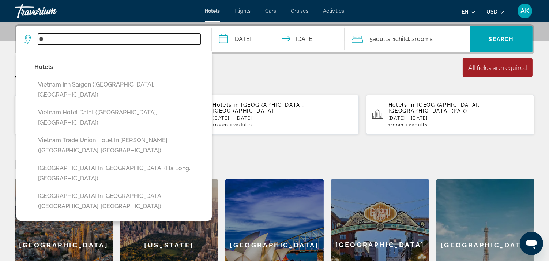
type input "*"
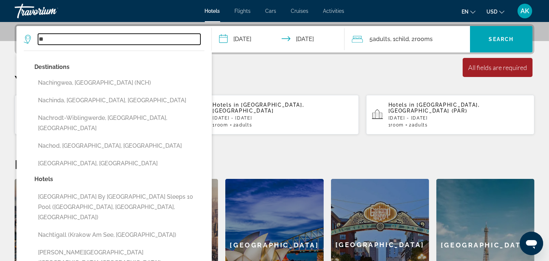
type input "*"
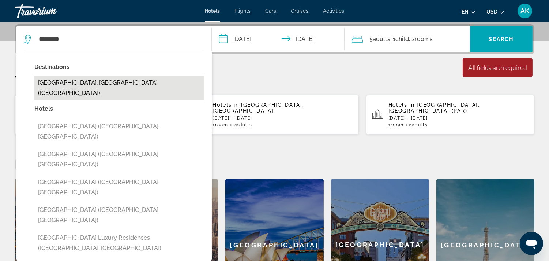
click at [60, 83] on button "[GEOGRAPHIC_DATA], [GEOGRAPHIC_DATA] ([GEOGRAPHIC_DATA])" at bounding box center [119, 88] width 170 height 24
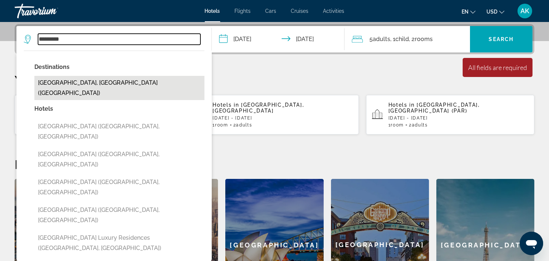
type input "**********"
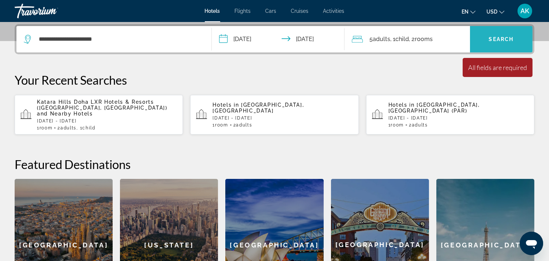
click at [502, 38] on span "Search" at bounding box center [501, 39] width 25 height 6
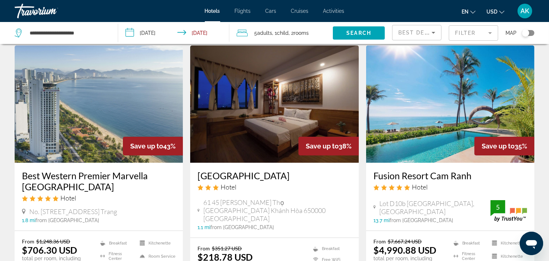
scroll to position [285, 0]
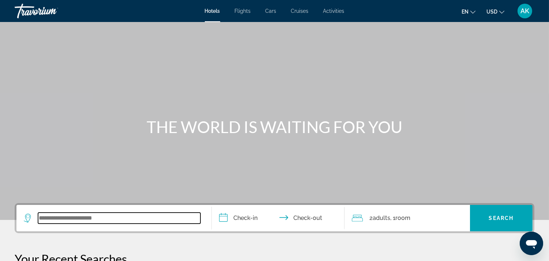
click at [84, 214] on input "Search widget" at bounding box center [119, 217] width 162 height 11
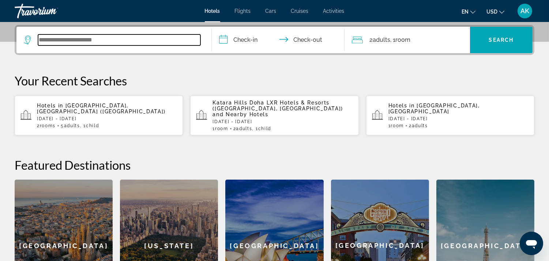
scroll to position [179, 0]
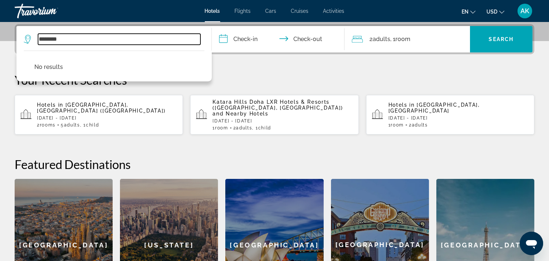
click at [119, 37] on input "********" at bounding box center [119, 39] width 162 height 11
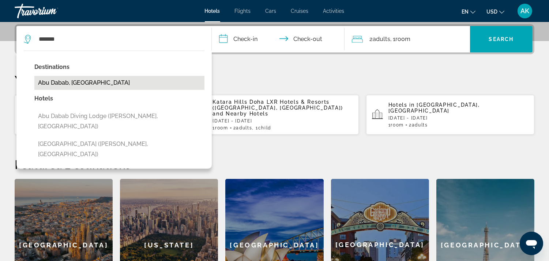
click at [40, 85] on button "Abu Dabab, [GEOGRAPHIC_DATA]" at bounding box center [119, 83] width 170 height 14
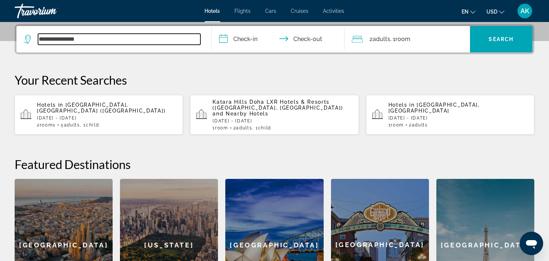
click at [112, 37] on input "**********" at bounding box center [119, 39] width 162 height 11
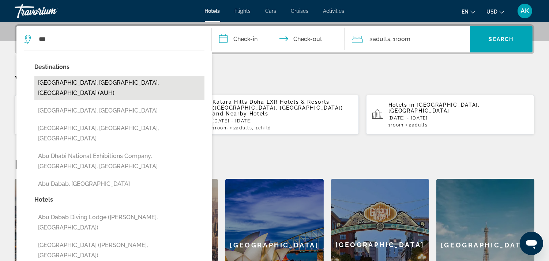
click at [139, 85] on button "[GEOGRAPHIC_DATA], [GEOGRAPHIC_DATA], [GEOGRAPHIC_DATA] (AUH)" at bounding box center [119, 88] width 170 height 24
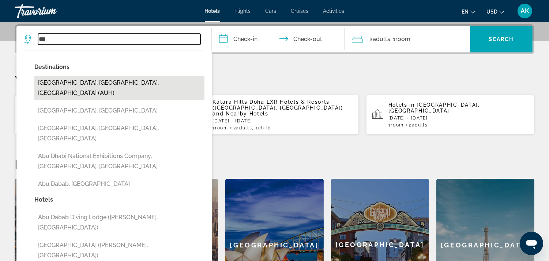
type input "**********"
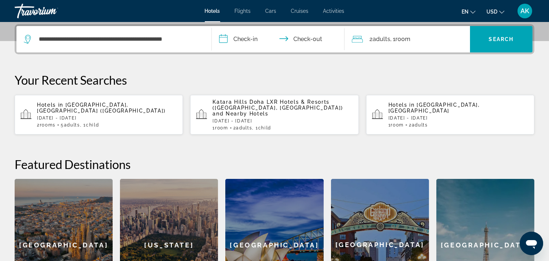
click at [249, 41] on input "**********" at bounding box center [280, 40] width 136 height 29
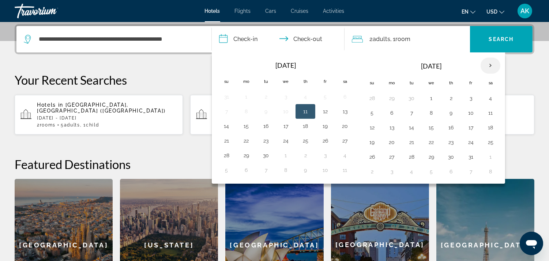
click at [496, 65] on th "Next month" at bounding box center [491, 65] width 20 height 16
click at [308, 146] on button "25" at bounding box center [306, 142] width 12 height 10
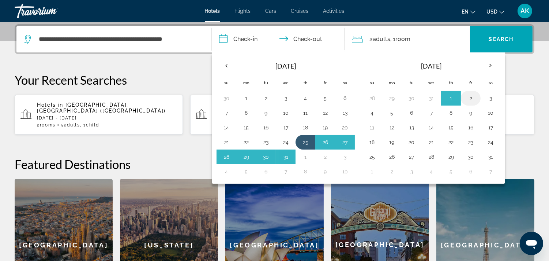
click at [477, 98] on button "2" at bounding box center [471, 98] width 12 height 10
type input "**********"
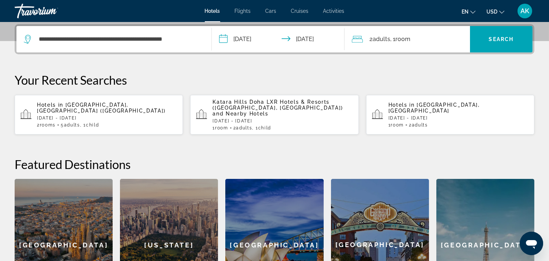
click at [442, 37] on div "2 Adult Adults , 1 Room rooms" at bounding box center [411, 39] width 118 height 10
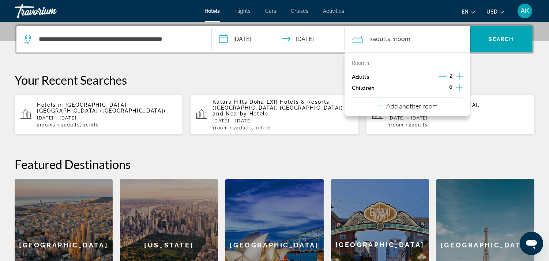
click at [459, 76] on icon "Increment adults" at bounding box center [459, 76] width 7 height 9
click at [433, 108] on p "Add another room" at bounding box center [411, 106] width 51 height 8
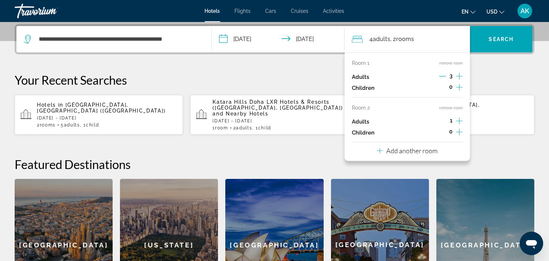
click at [441, 74] on icon "Decrement adults" at bounding box center [443, 76] width 7 height 7
click at [458, 85] on icon "Increment children" at bounding box center [459, 87] width 7 height 9
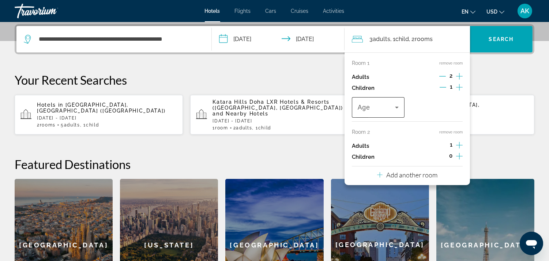
click at [399, 108] on icon "Travelers: 3 adults, 1 child" at bounding box center [397, 107] width 9 height 9
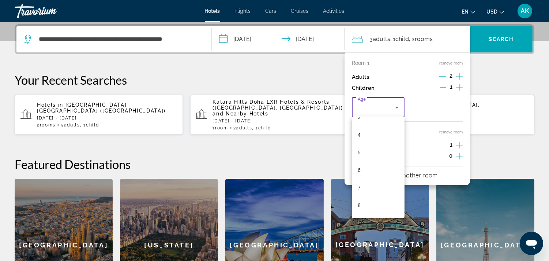
scroll to position [65, 0]
click at [360, 202] on span "8" at bounding box center [359, 204] width 3 height 9
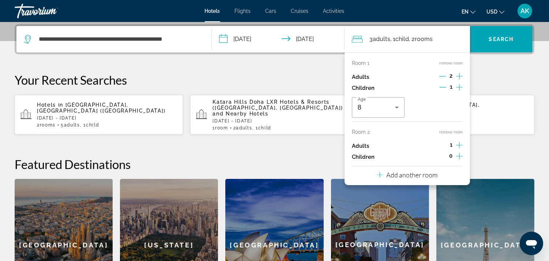
click at [457, 143] on icon "Increment adults" at bounding box center [459, 145] width 7 height 9
click at [512, 138] on div "**********" at bounding box center [274, 167] width 549 height 287
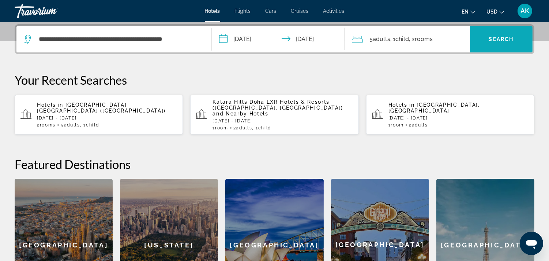
click at [498, 37] on span "Search" at bounding box center [501, 39] width 25 height 6
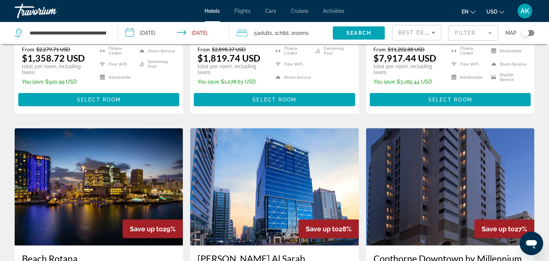
scroll to position [808, 0]
